Goal: Task Accomplishment & Management: Manage account settings

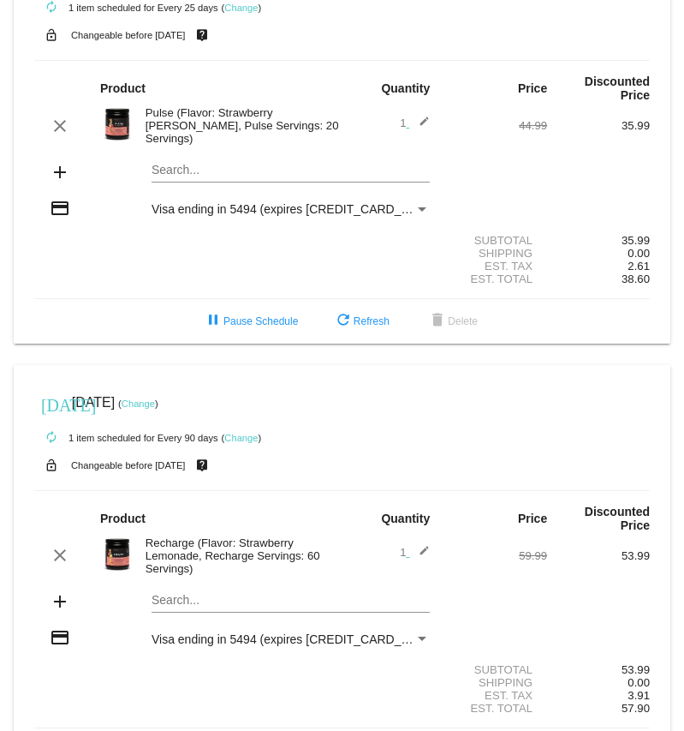
scroll to position [57, 0]
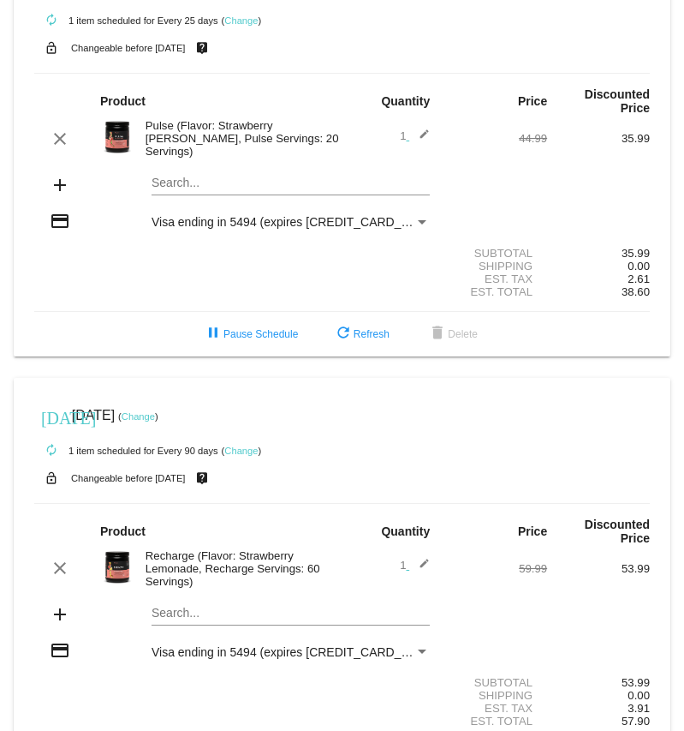
click at [239, 22] on link "Change" at bounding box center [240, 20] width 33 height 10
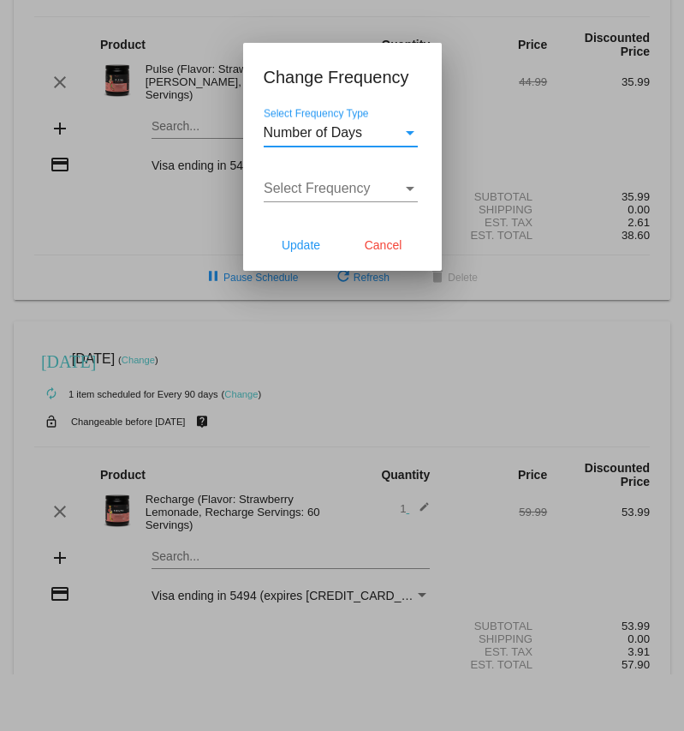
click at [349, 195] on span "Select Frequency" at bounding box center [317, 188] width 107 height 15
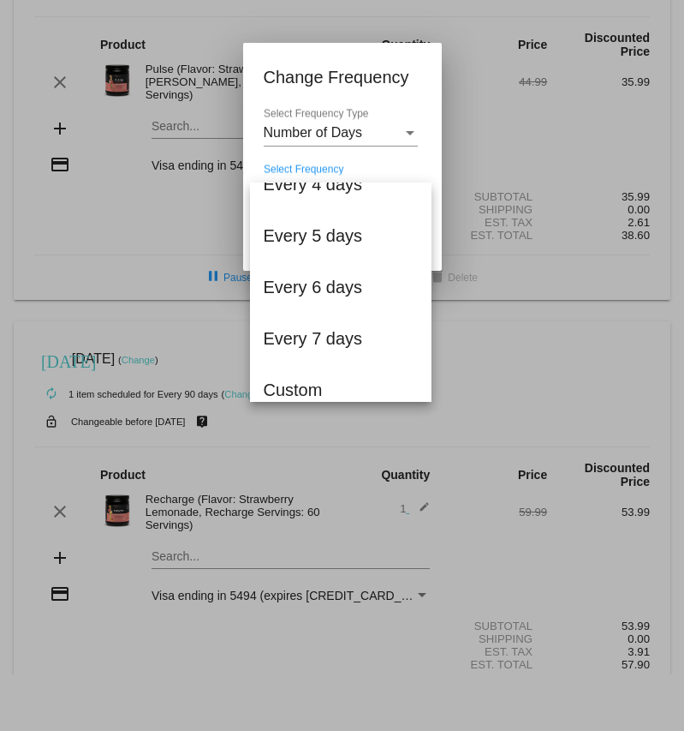
scroll to position [140, 0]
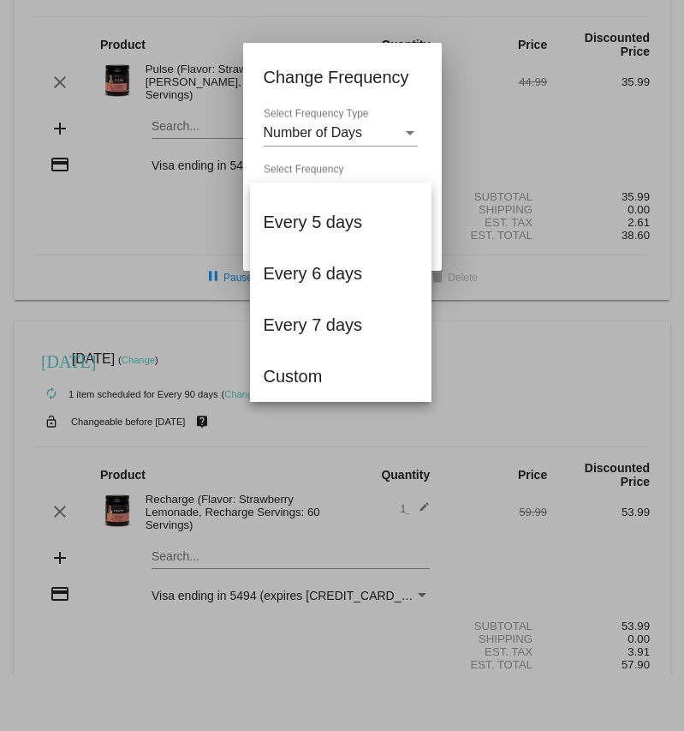
click at [155, 237] on div at bounding box center [342, 365] width 684 height 731
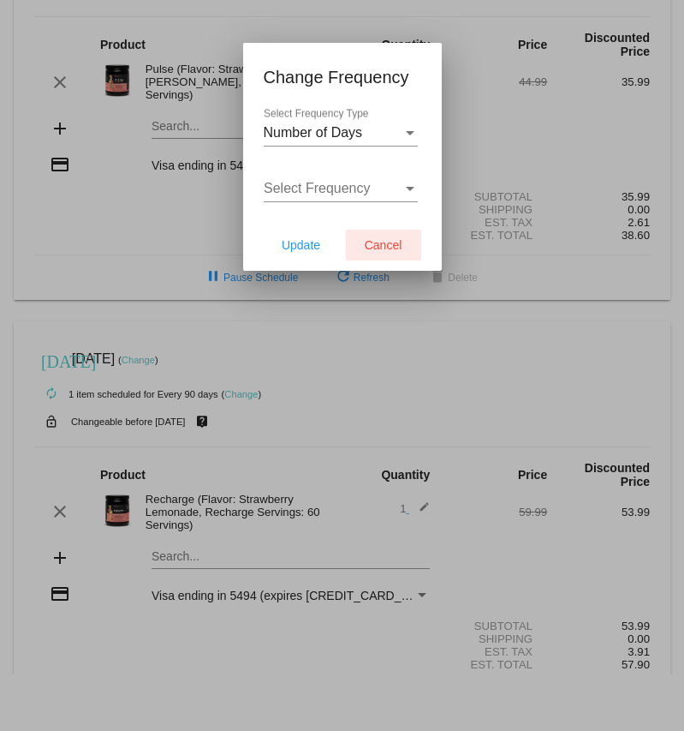
click at [409, 260] on button "Cancel" at bounding box center [383, 245] width 75 height 31
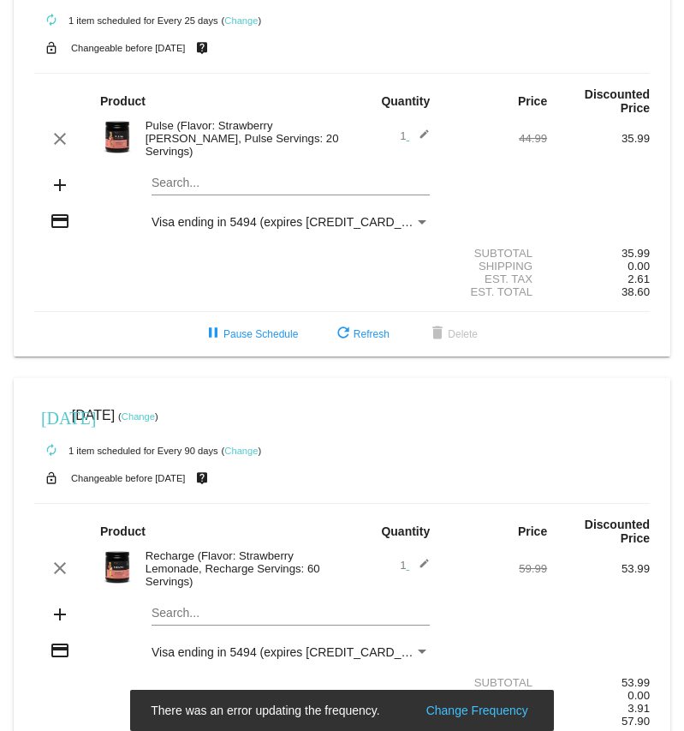
click at [241, 19] on link "Change" at bounding box center [240, 20] width 33 height 10
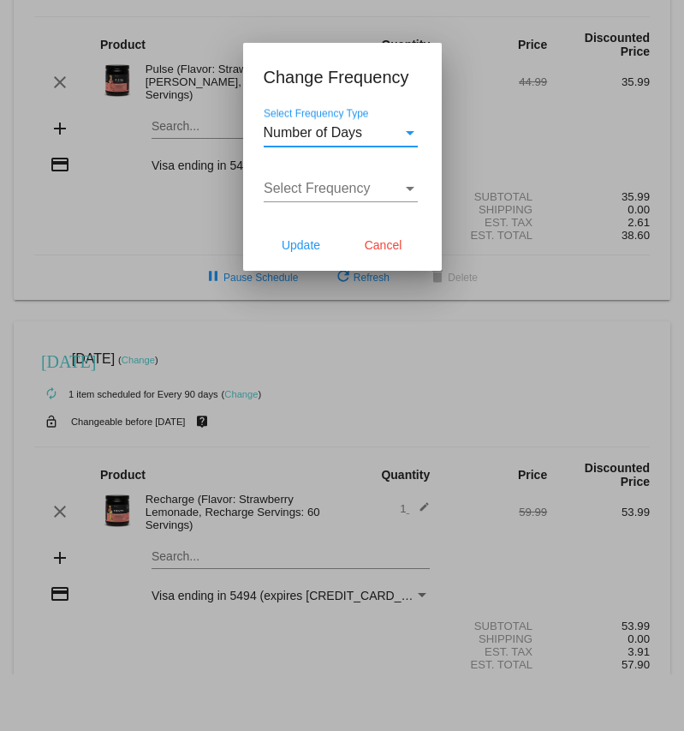
click at [404, 196] on div "Select Frequency" at bounding box center [410, 188] width 15 height 15
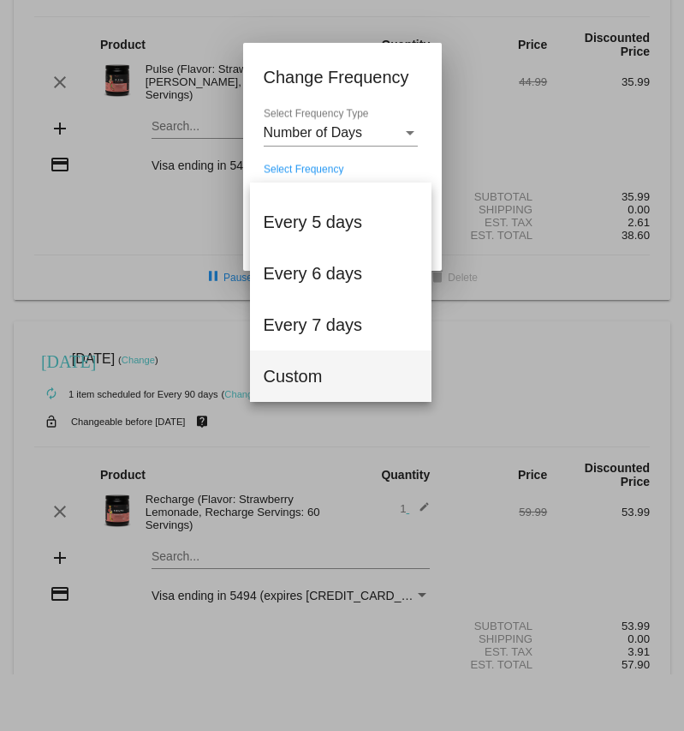
click at [314, 379] on span "Custom" at bounding box center [341, 375] width 154 height 51
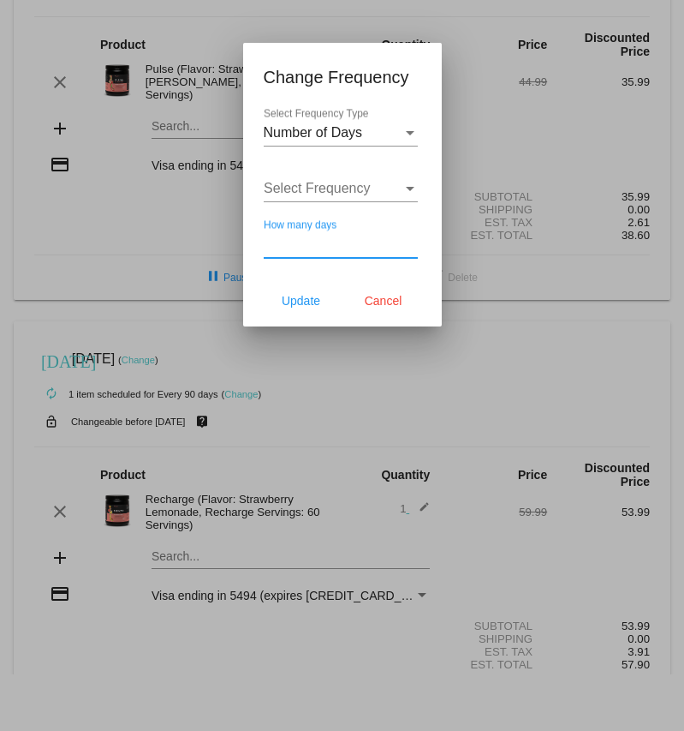
click at [336, 252] on input "How many days" at bounding box center [341, 243] width 154 height 15
type input "52"
click at [296, 308] on span "Update" at bounding box center [301, 301] width 39 height 14
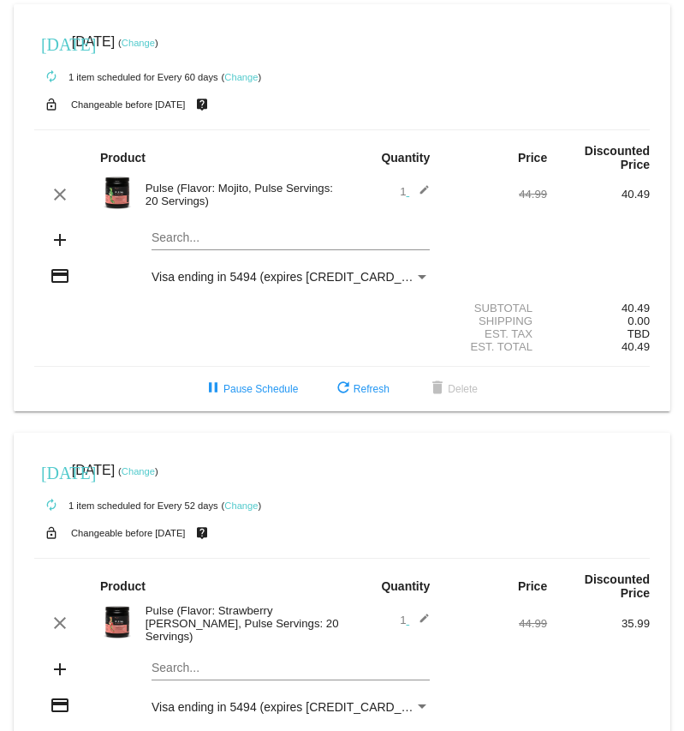
click at [155, 43] on link "Change" at bounding box center [138, 43] width 33 height 10
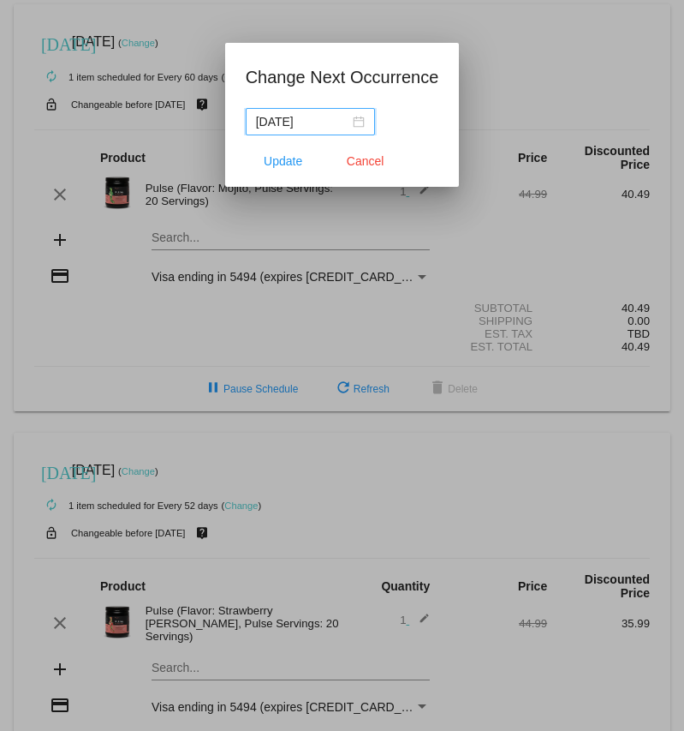
click at [345, 125] on div "[DATE]" at bounding box center [310, 121] width 109 height 19
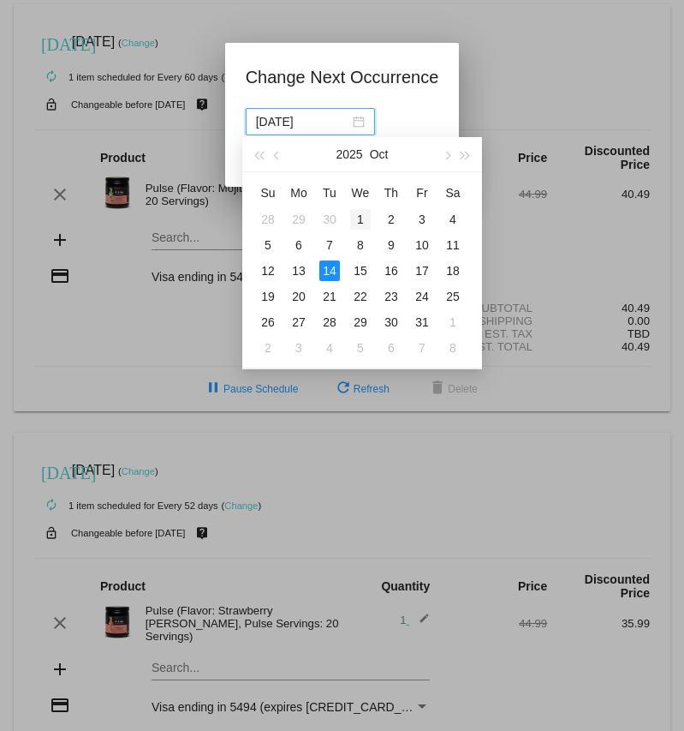
click at [362, 218] on div "1" at bounding box center [360, 219] width 21 height 21
type input "[DATE]"
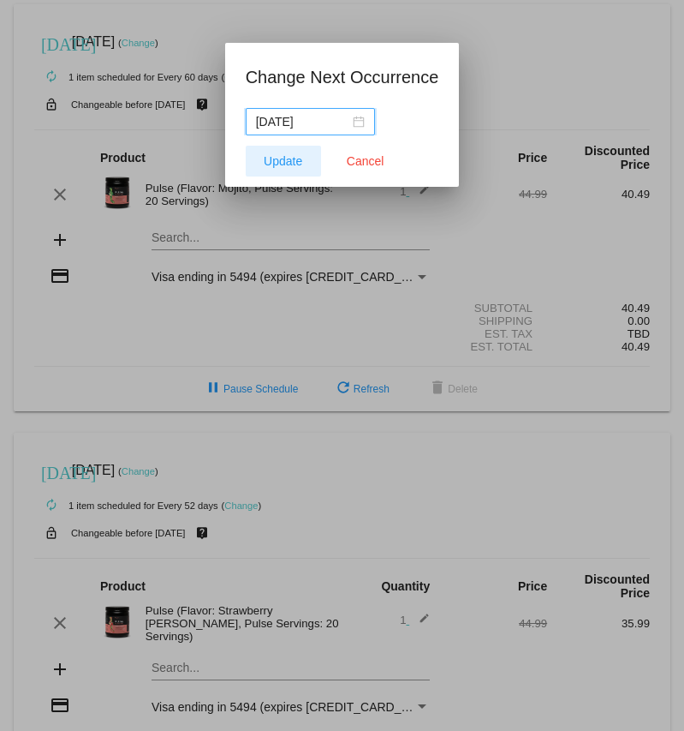
click at [293, 172] on button "Update" at bounding box center [283, 161] width 75 height 31
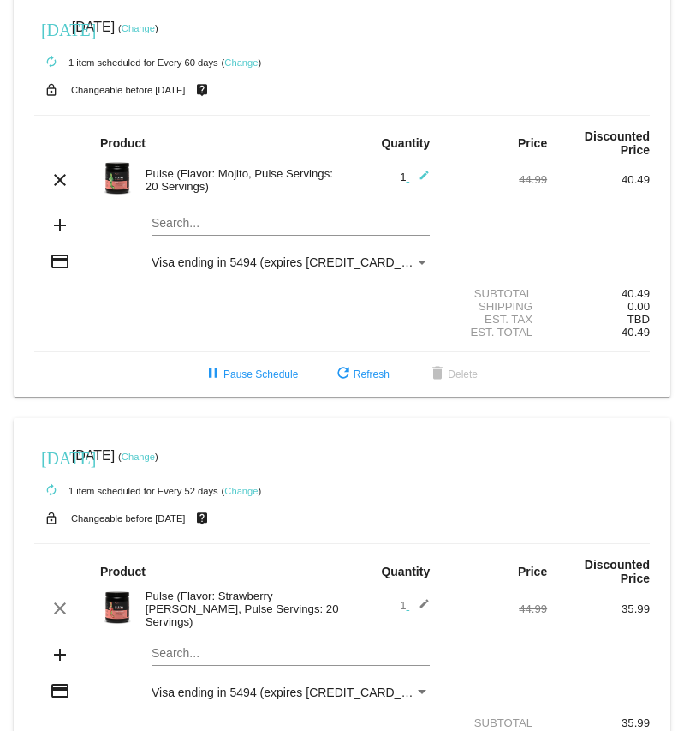
scroll to position [11, 0]
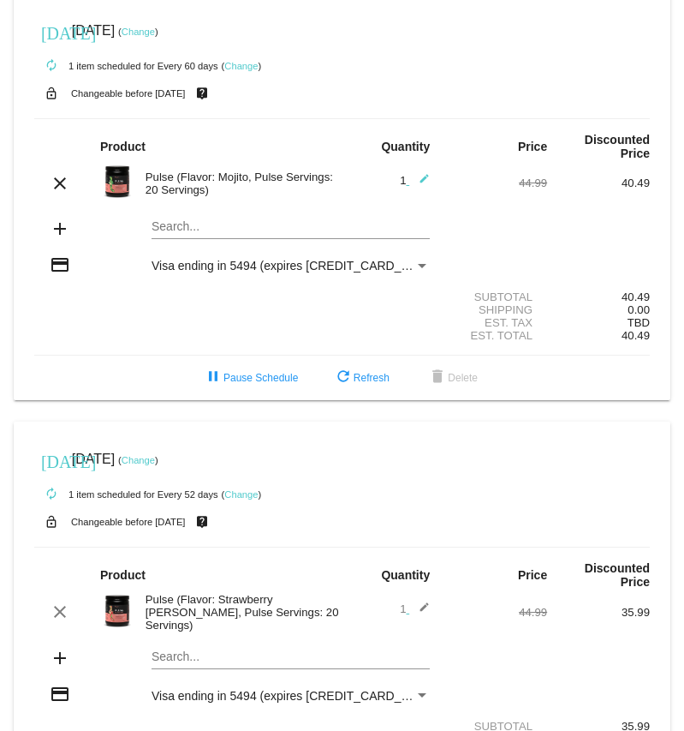
click at [244, 68] on link "Change" at bounding box center [240, 66] width 33 height 10
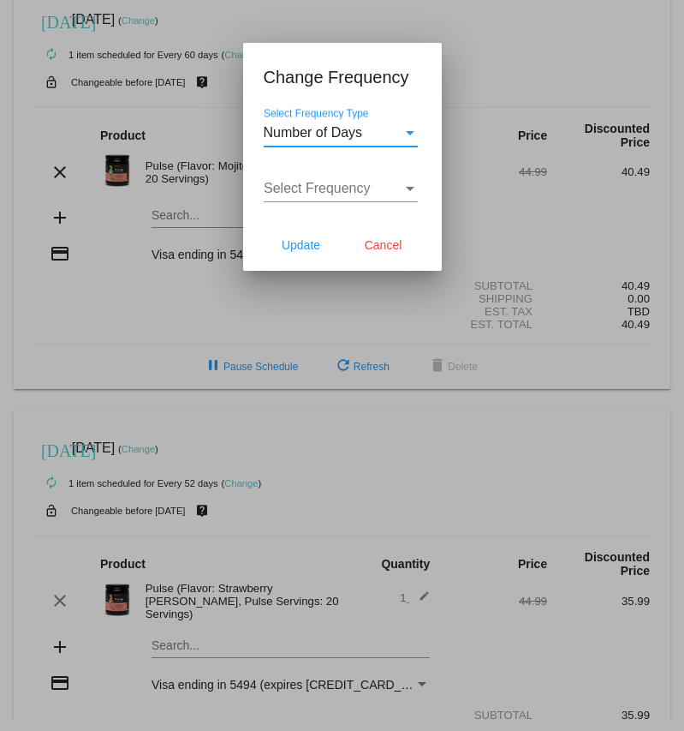
click at [409, 140] on div "Select Frequency Type" at bounding box center [410, 132] width 15 height 15
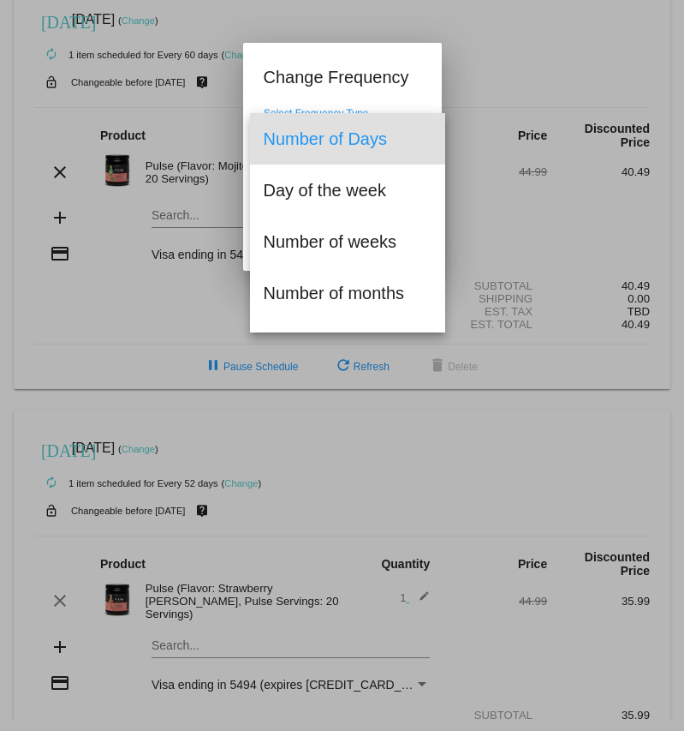
click at [330, 127] on span "Number of Days" at bounding box center [348, 138] width 169 height 51
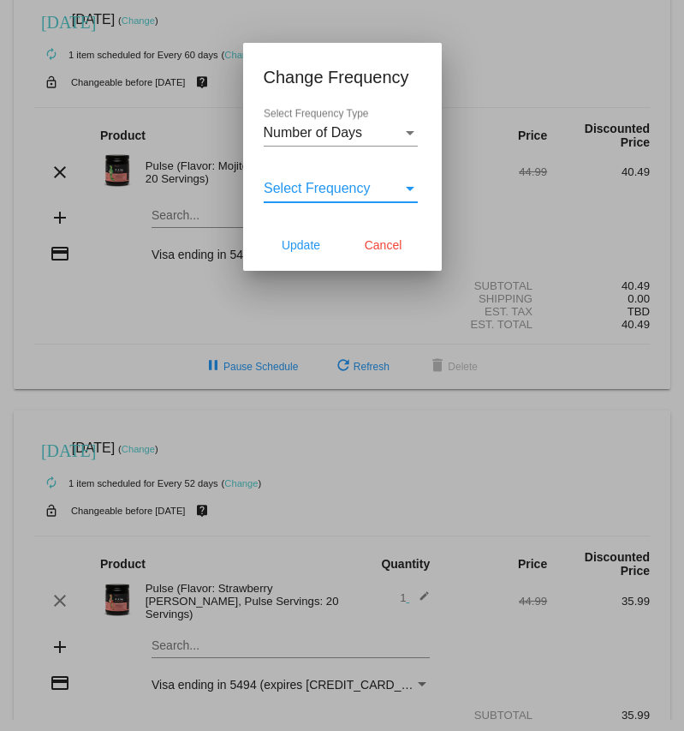
click at [371, 195] on span "Select Frequency" at bounding box center [317, 188] width 107 height 15
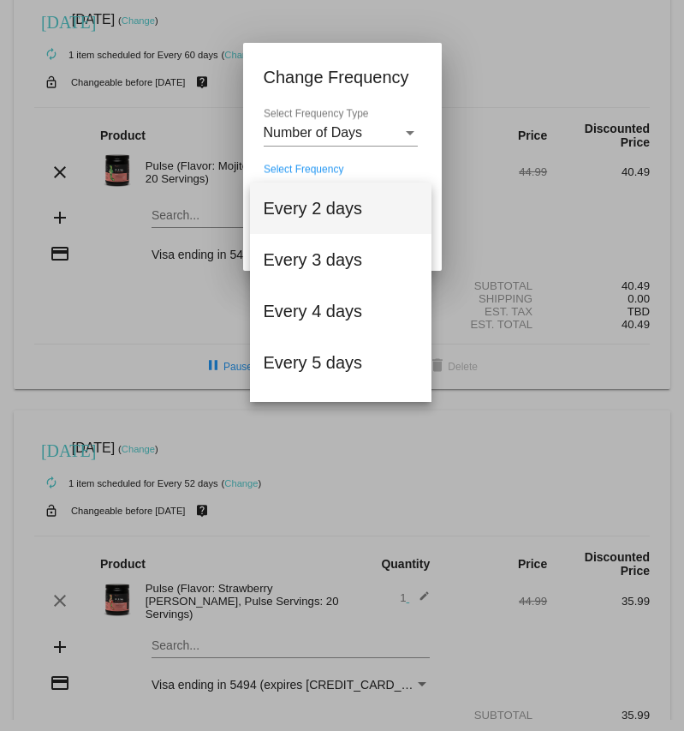
scroll to position [140, 0]
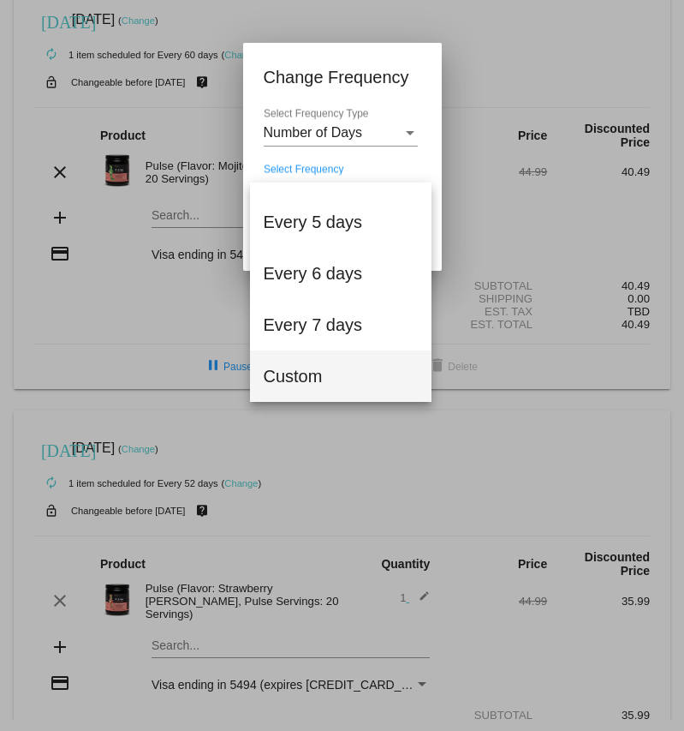
click at [302, 367] on span "Custom" at bounding box center [341, 375] width 154 height 51
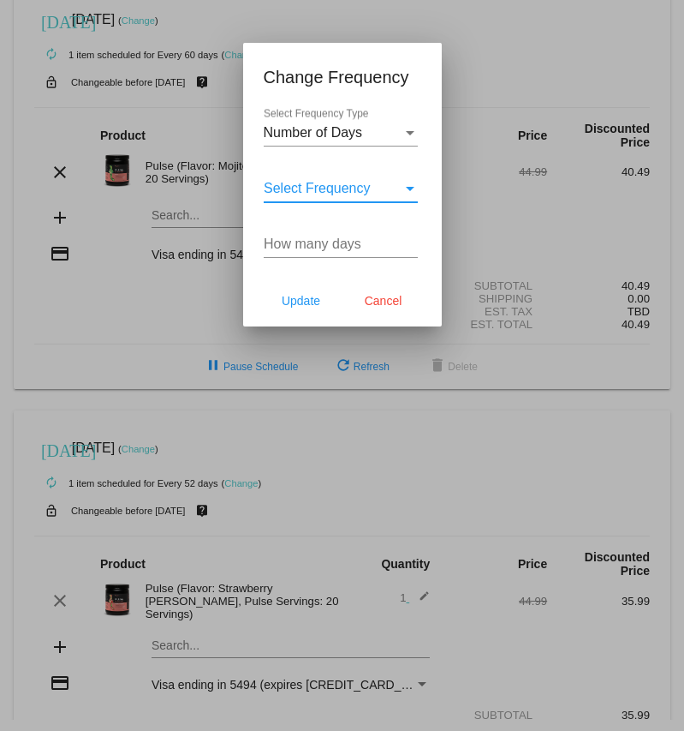
click at [321, 252] on input "How many days" at bounding box center [341, 243] width 154 height 15
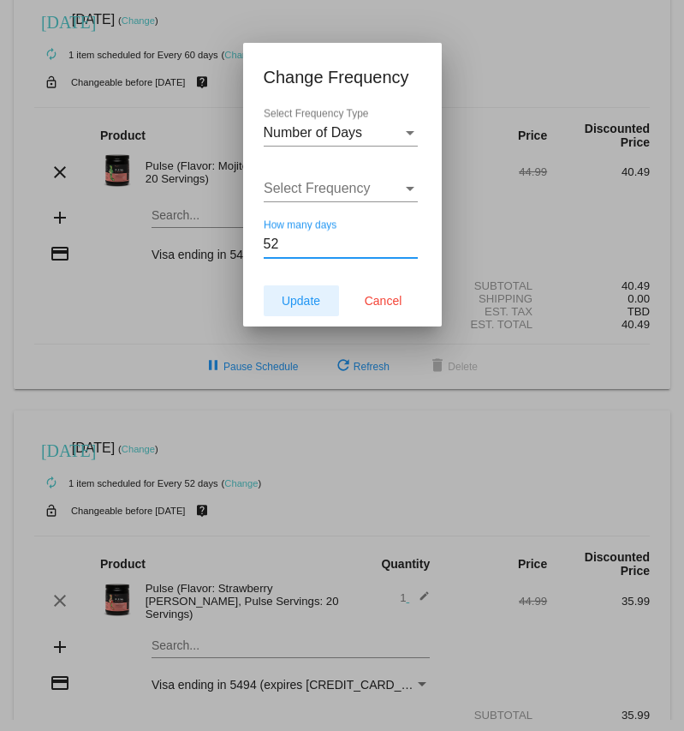
type input "52"
click at [298, 308] on span "Update" at bounding box center [301, 301] width 39 height 14
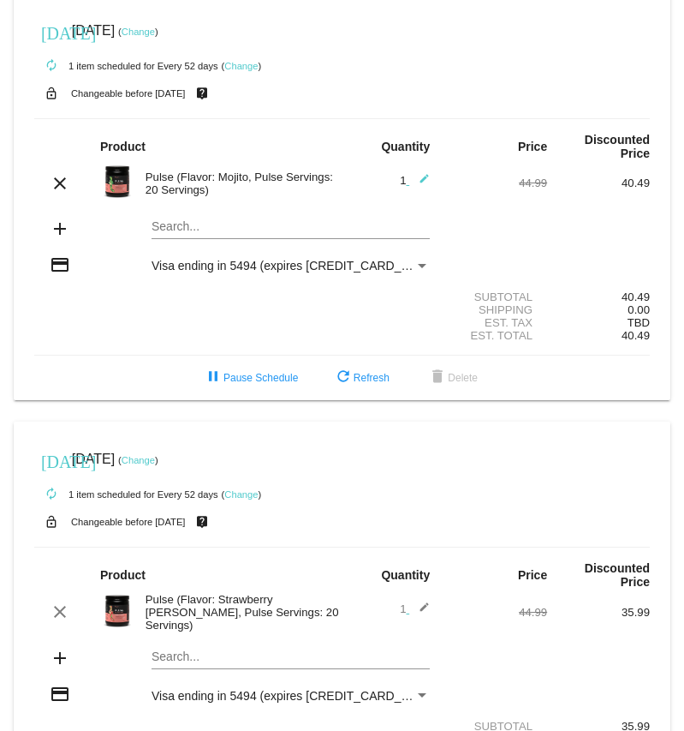
scroll to position [0, 0]
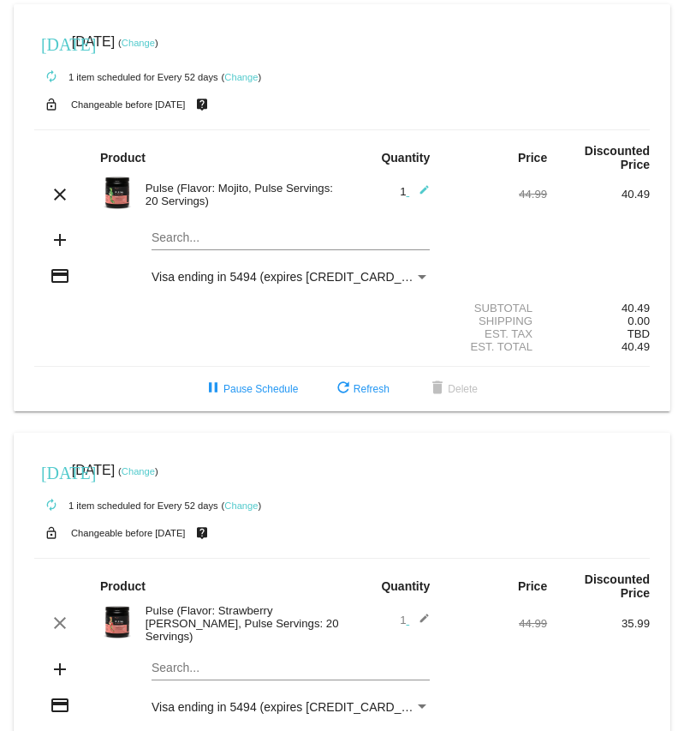
click at [155, 476] on link "Change" at bounding box center [138, 471] width 33 height 10
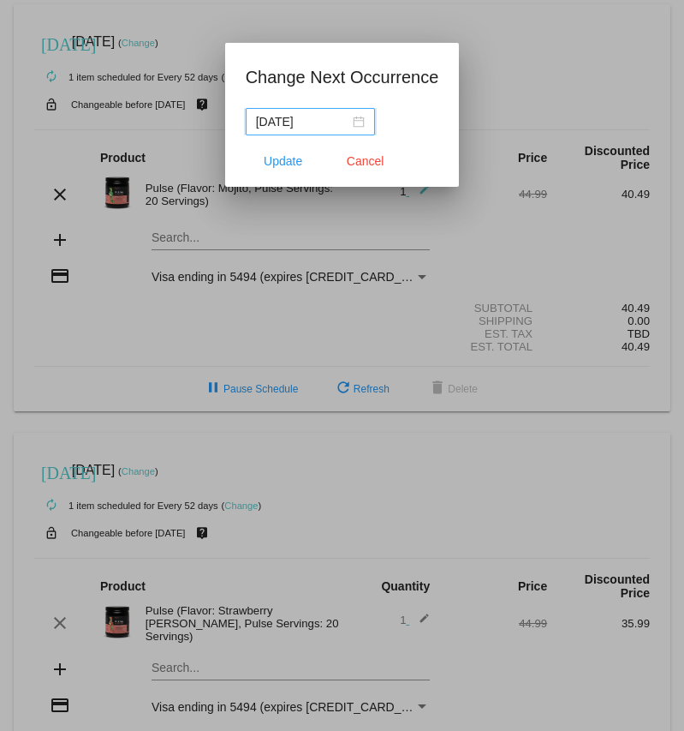
click at [337, 118] on div "[DATE]" at bounding box center [310, 121] width 109 height 19
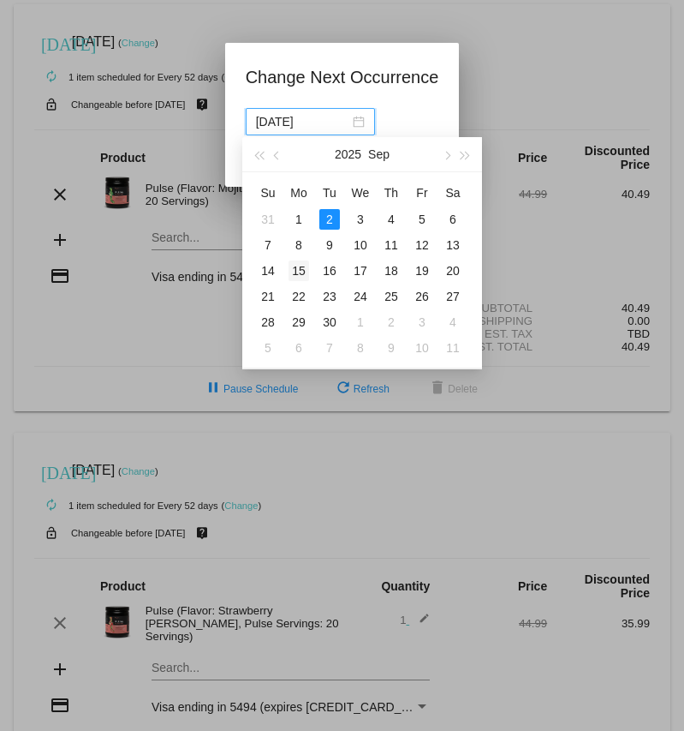
click at [303, 268] on div "15" at bounding box center [299, 270] width 21 height 21
type input "[DATE]"
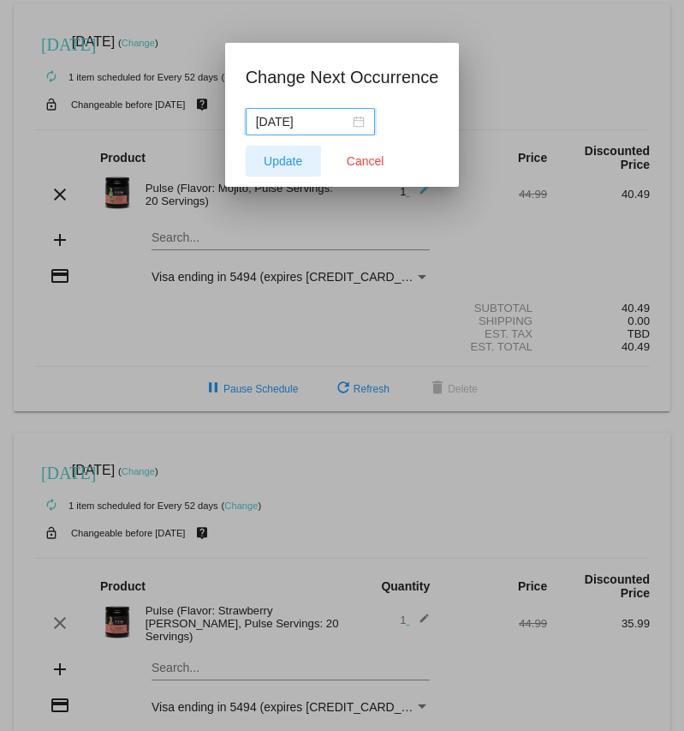
click at [288, 172] on button "Update" at bounding box center [283, 161] width 75 height 31
